Goal: Transaction & Acquisition: Purchase product/service

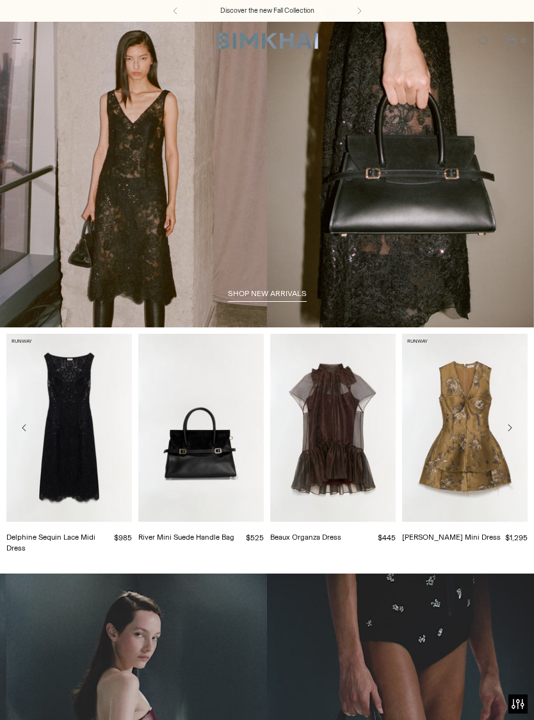
click at [22, 41] on icon "Open menu modal" at bounding box center [16, 41] width 13 height 10
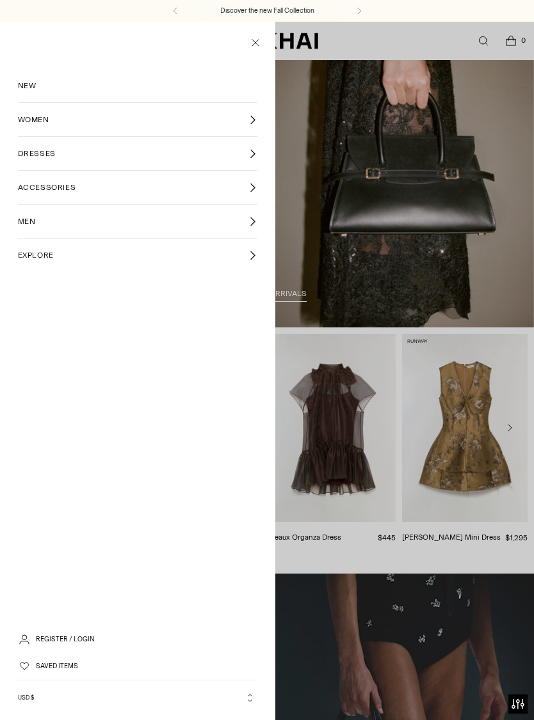
click at [38, 118] on span "WOMEN" at bounding box center [33, 120] width 31 height 12
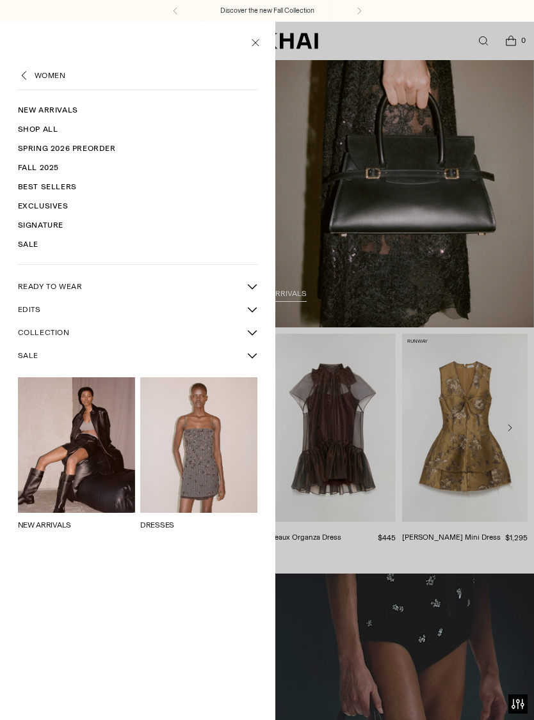
click at [67, 282] on span "READY TO WEAR" at bounding box center [50, 287] width 65 height 12
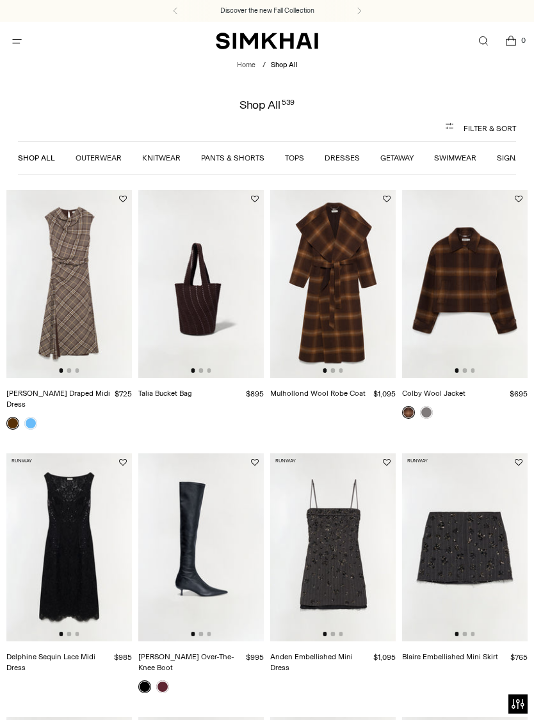
click at [472, 294] on img at bounding box center [464, 284] width 125 height 188
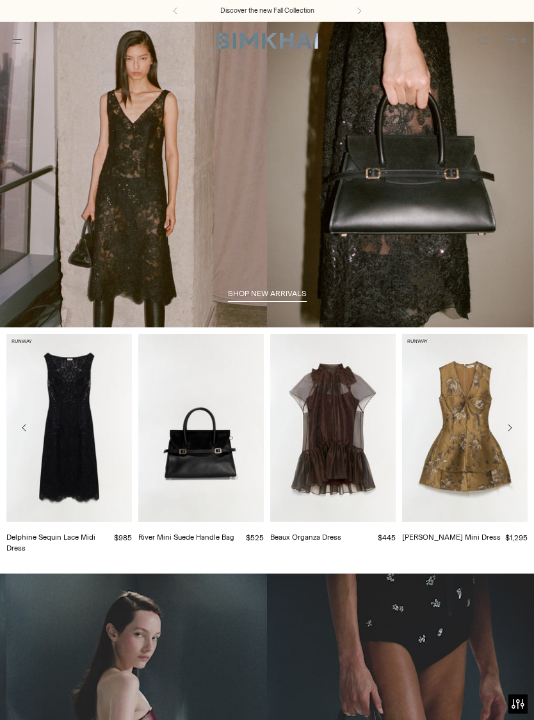
click at [19, 52] on span "Open menu modal" at bounding box center [17, 41] width 26 height 26
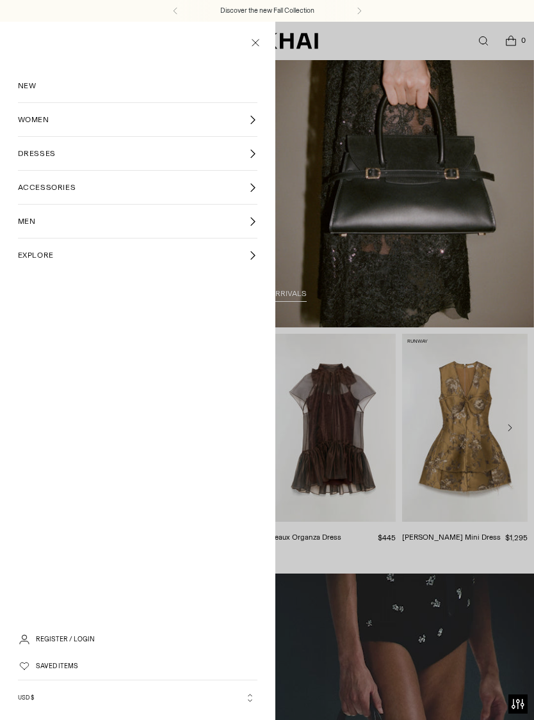
click at [39, 118] on span "WOMEN" at bounding box center [33, 120] width 31 height 12
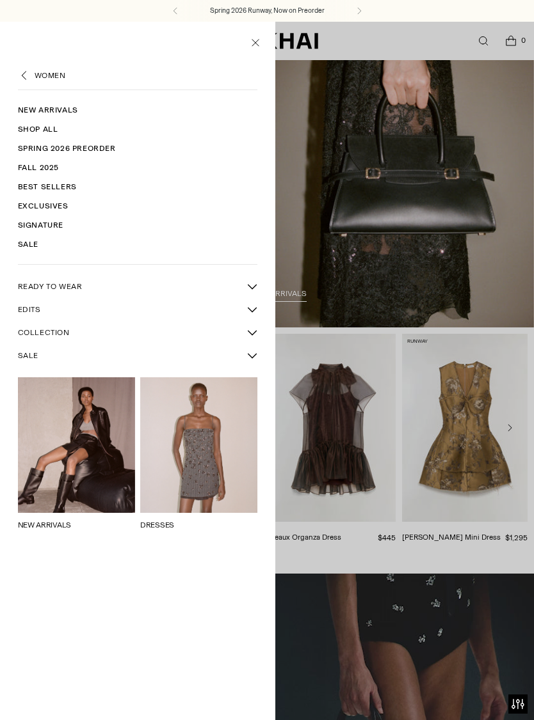
click at [42, 282] on span "READY TO WEAR" at bounding box center [50, 287] width 65 height 12
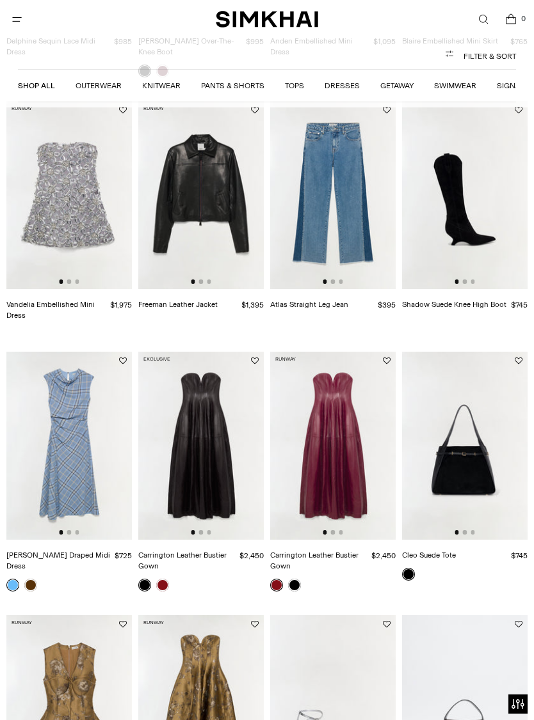
scroll to position [637, 0]
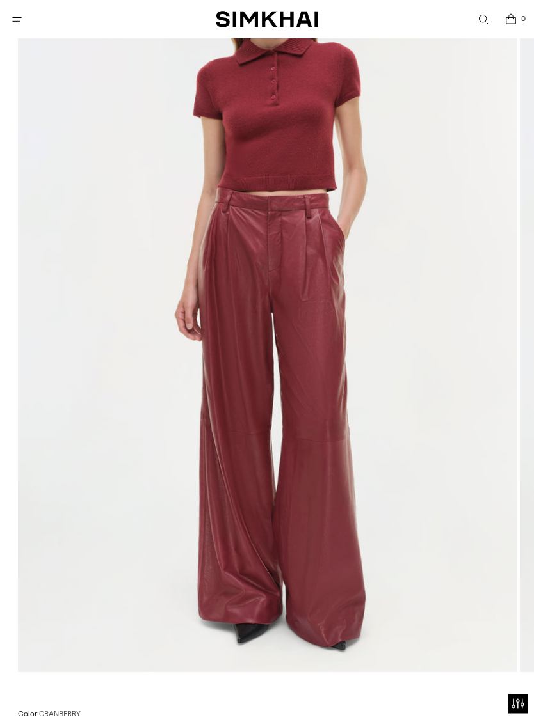
scroll to position [219, 0]
